Goal: Task Accomplishment & Management: Complete application form

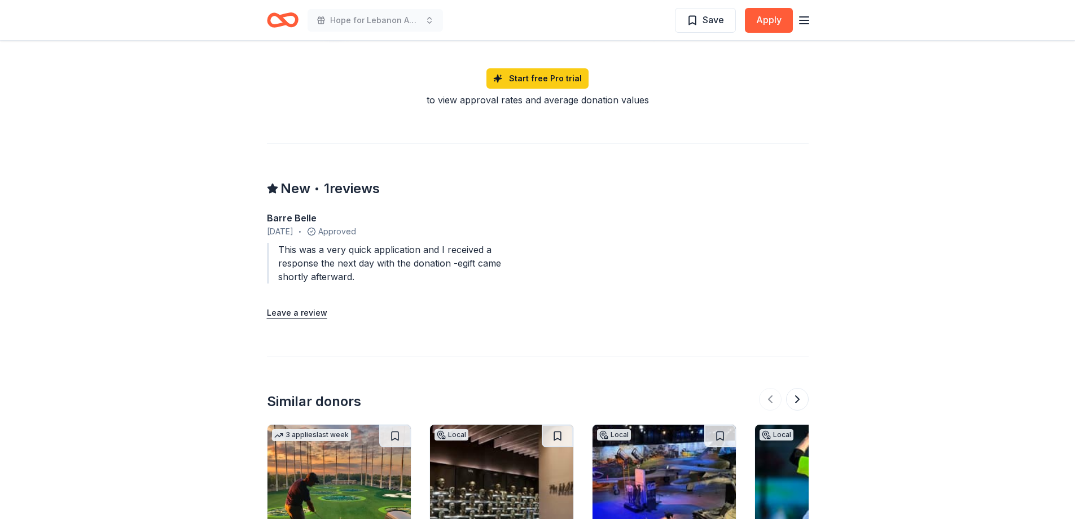
scroll to position [1406, 0]
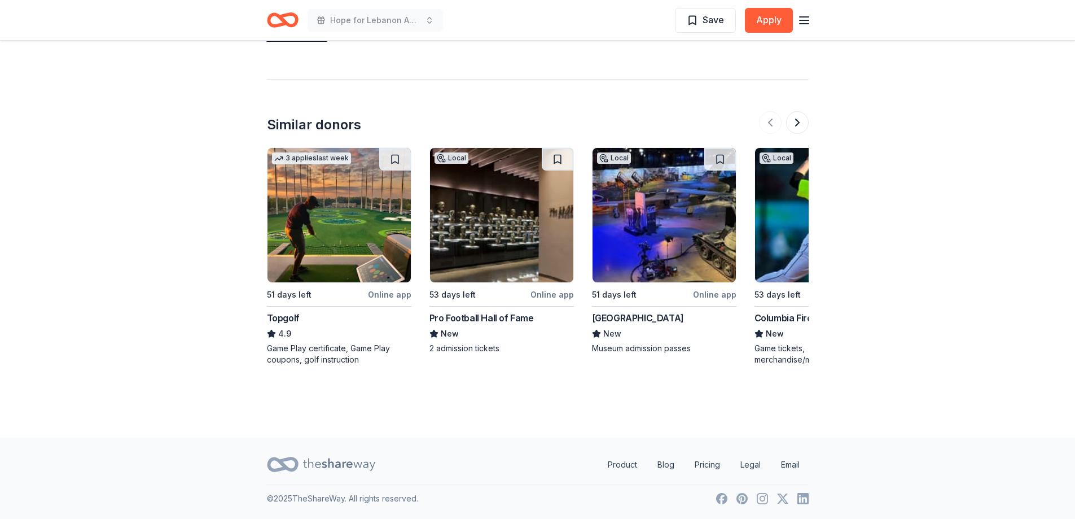
click at [275, 318] on div "Topgolf" at bounding box center [283, 318] width 33 height 14
click at [492, 319] on div "Pro Football Hall of Fame" at bounding box center [482, 318] width 104 height 14
click at [657, 319] on div "American Heritage Museum" at bounding box center [638, 318] width 92 height 14
click at [798, 122] on button at bounding box center [797, 122] width 23 height 23
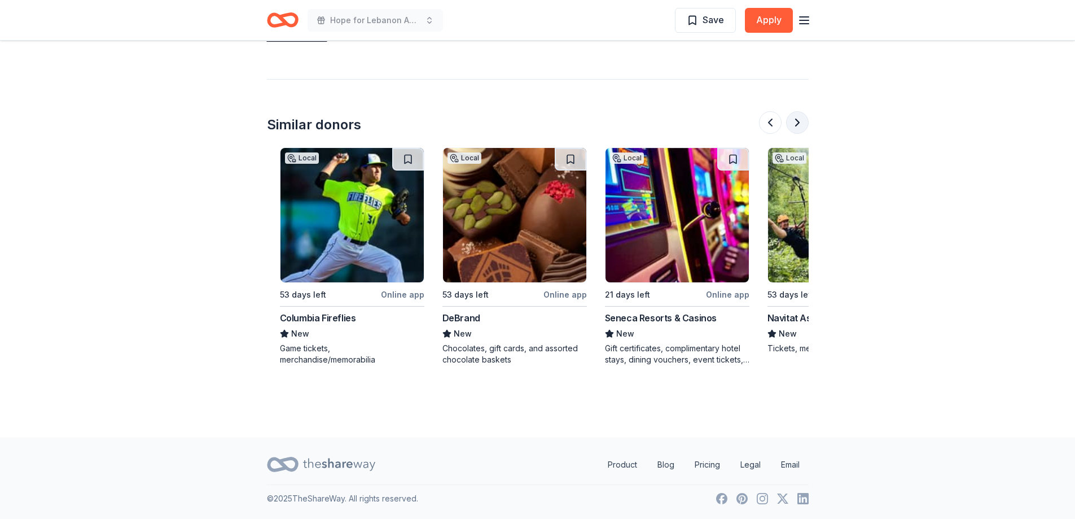
scroll to position [0, 488]
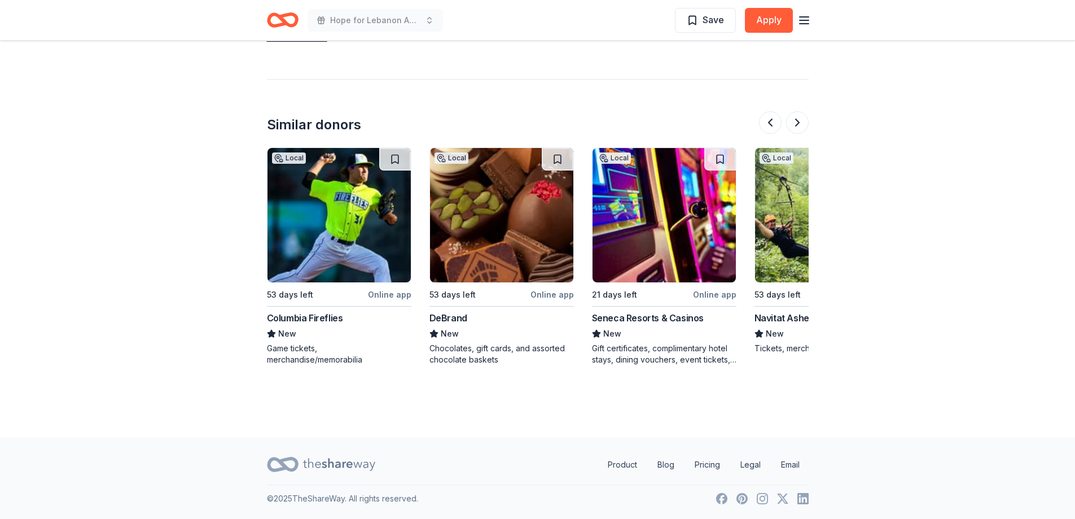
click at [459, 318] on div "DeBrand" at bounding box center [449, 318] width 38 height 14
click at [798, 127] on button at bounding box center [797, 122] width 23 height 23
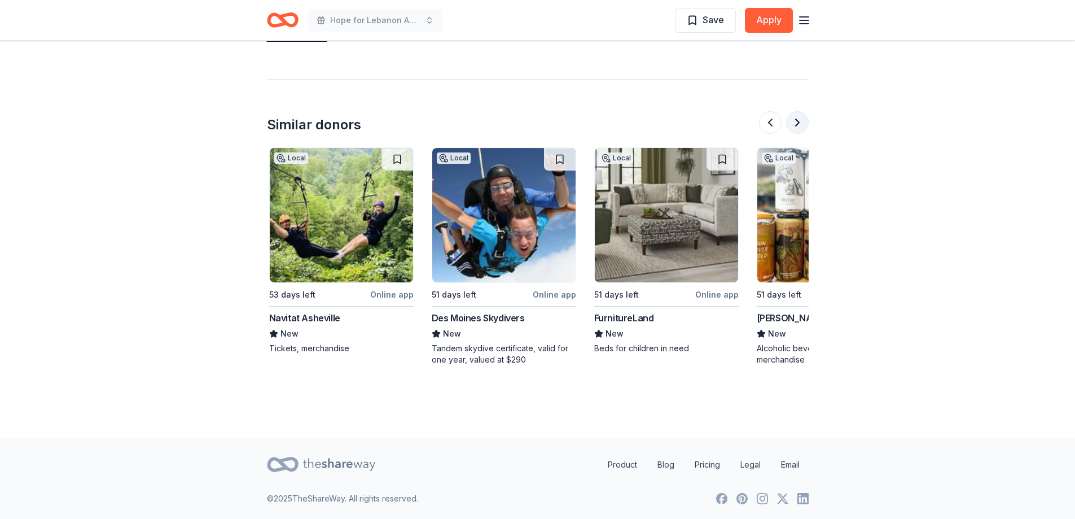
scroll to position [0, 975]
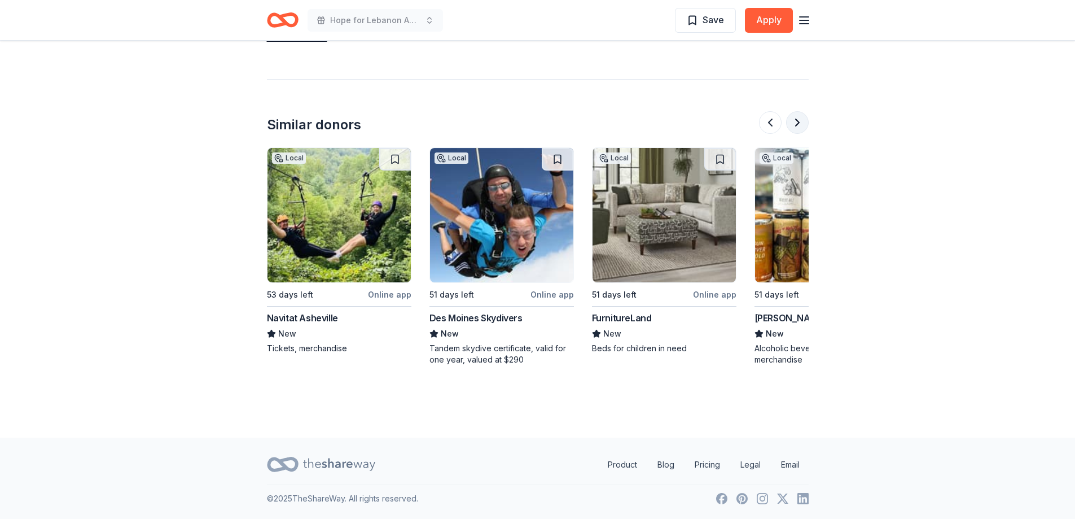
click at [801, 126] on button at bounding box center [797, 122] width 23 height 23
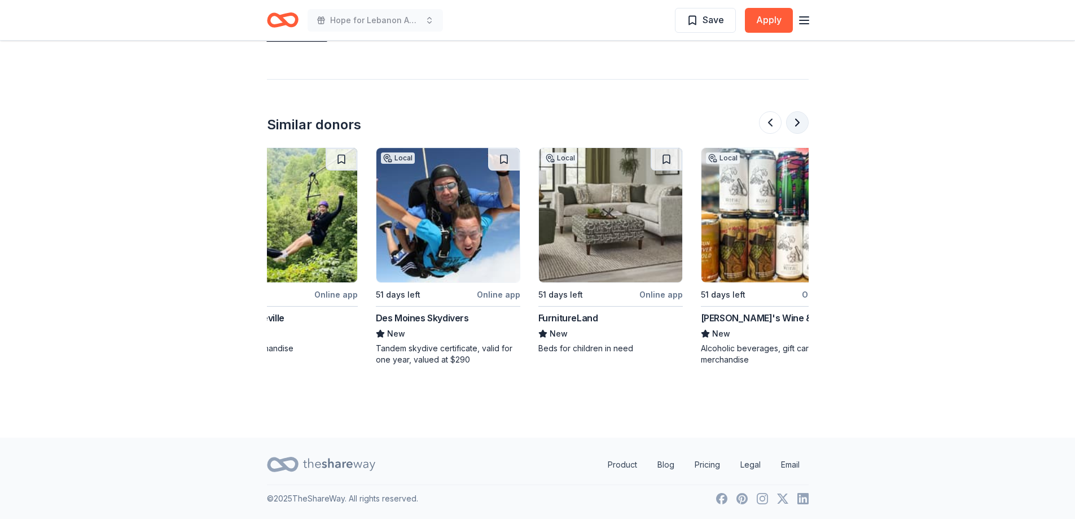
scroll to position [0, 1066]
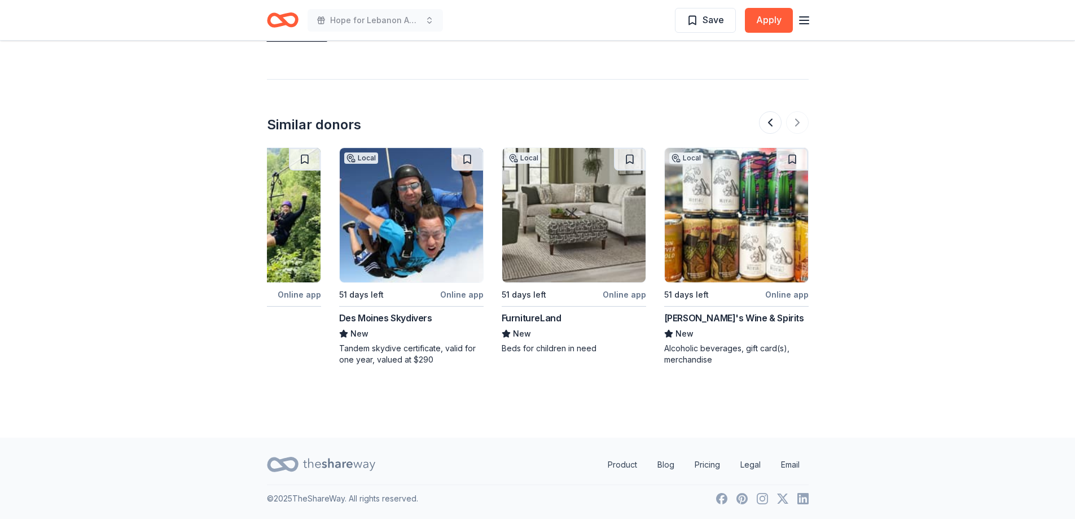
click at [720, 319] on div "Mike's Wine & Spirits" at bounding box center [734, 318] width 140 height 14
click at [797, 120] on div at bounding box center [784, 122] width 50 height 23
click at [768, 122] on button at bounding box center [770, 122] width 23 height 23
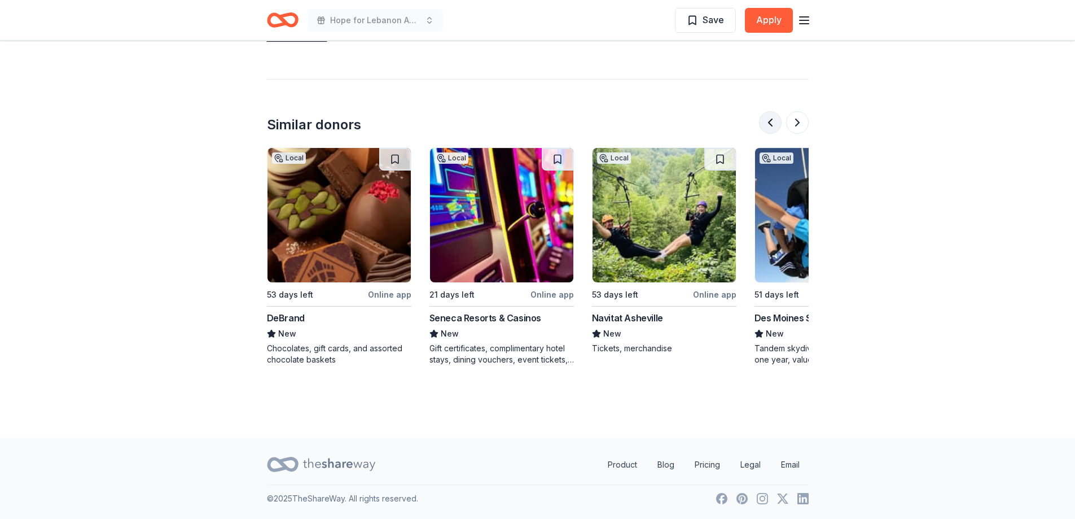
click at [768, 122] on button at bounding box center [770, 122] width 23 height 23
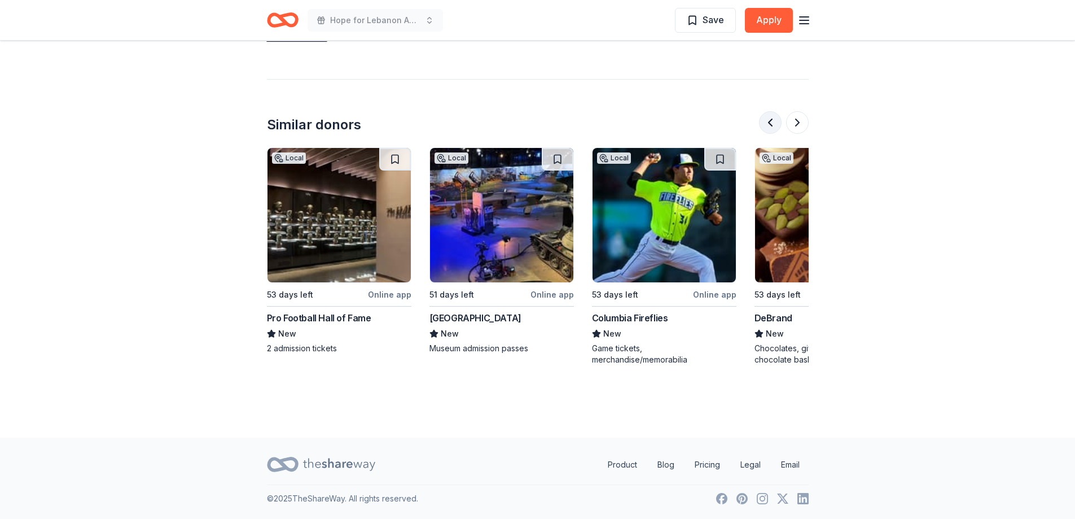
click at [768, 122] on button at bounding box center [770, 122] width 23 height 23
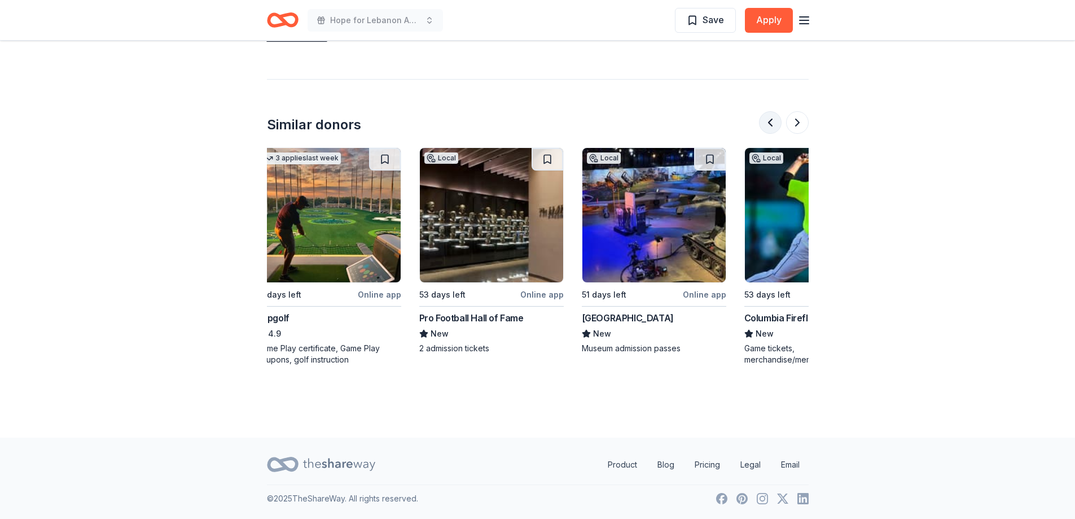
scroll to position [0, 0]
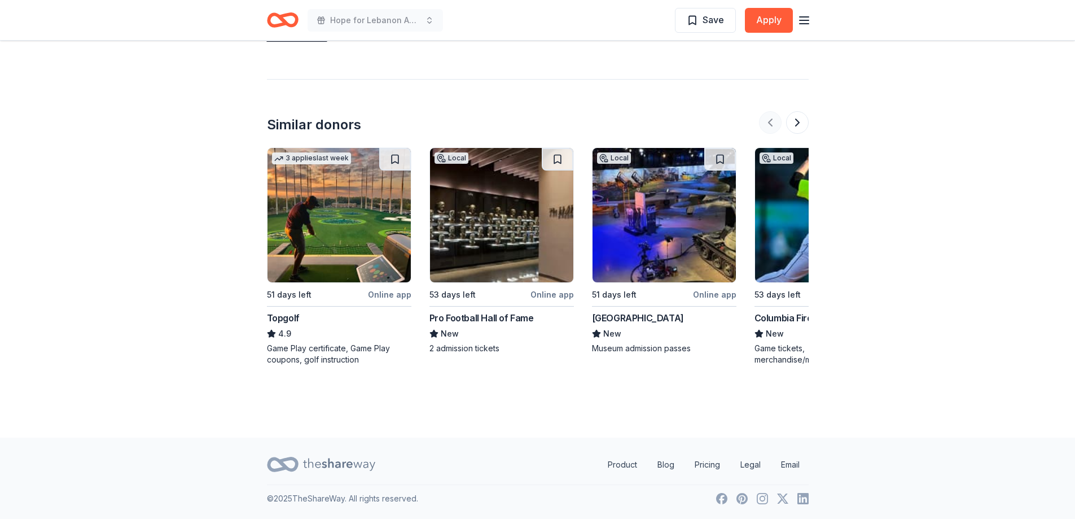
click at [768, 122] on div at bounding box center [784, 122] width 50 height 23
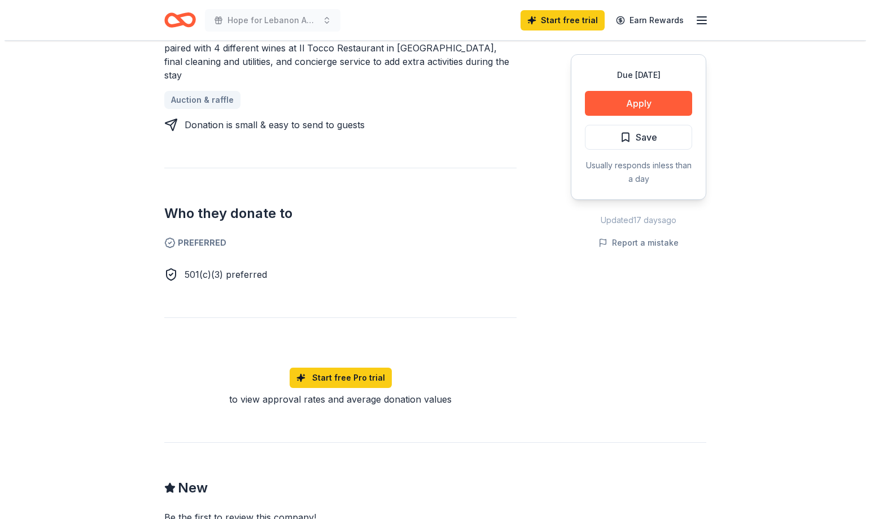
scroll to position [282, 0]
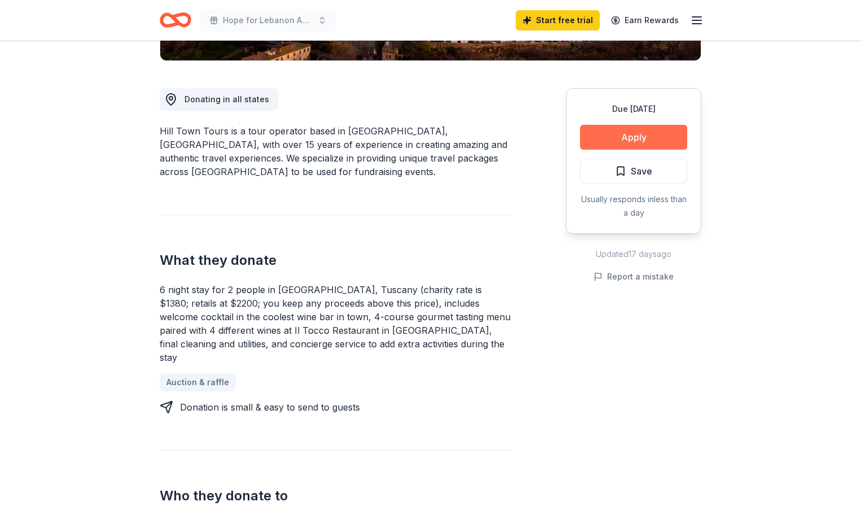
click at [642, 136] on button "Apply" at bounding box center [633, 137] width 107 height 25
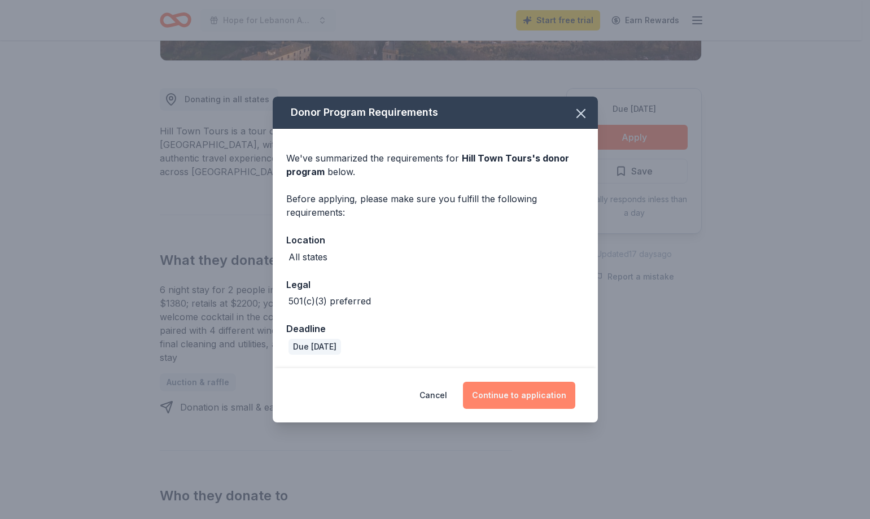
click at [539, 394] on button "Continue to application" at bounding box center [519, 395] width 112 height 27
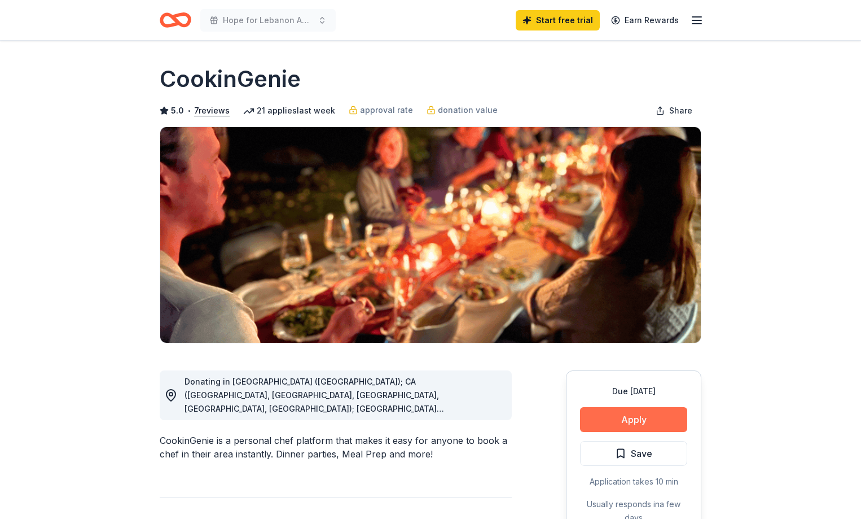
click at [626, 418] on button "Apply" at bounding box center [633, 419] width 107 height 25
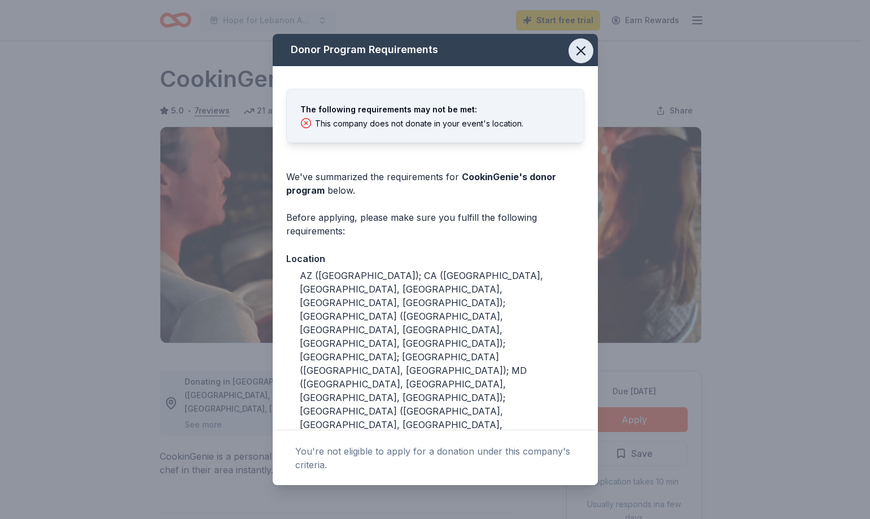
click at [573, 50] on icon "button" at bounding box center [581, 51] width 16 height 16
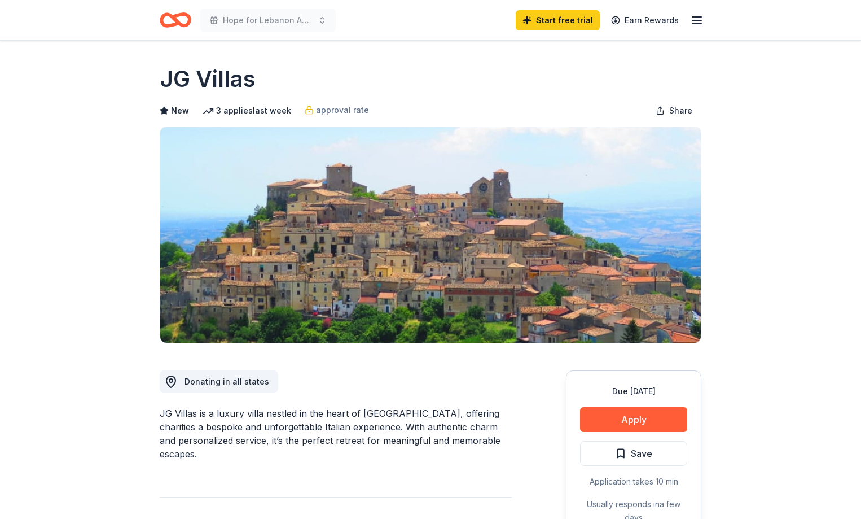
scroll to position [282, 0]
